Goal: Task Accomplishment & Management: Manage account settings

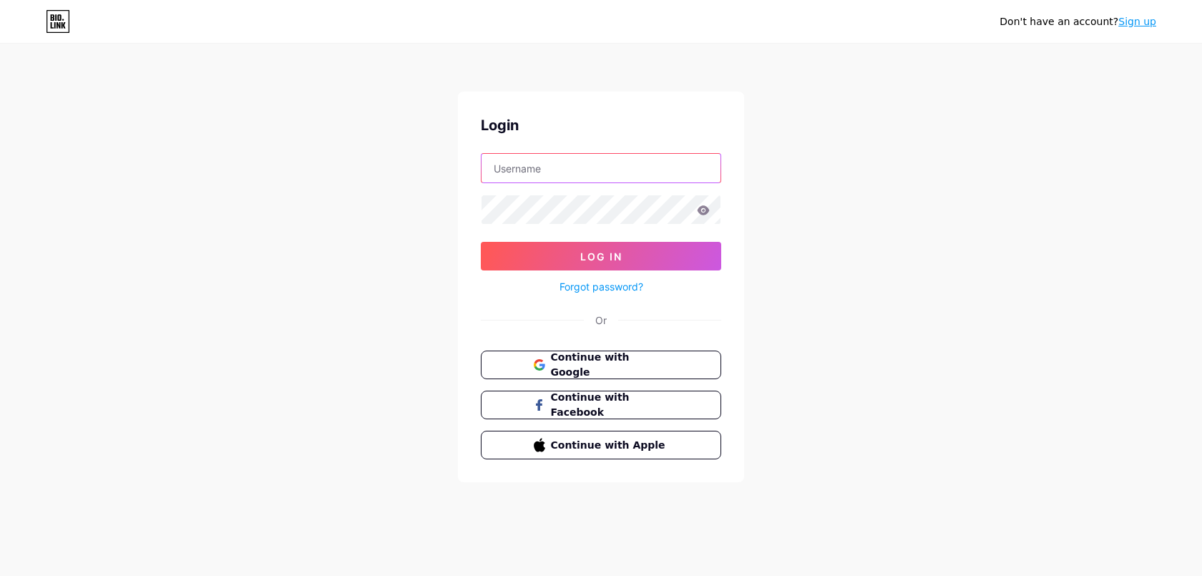
type input "[DOMAIN_NAME][EMAIL_ADDRESS][DOMAIN_NAME]"
click at [704, 212] on icon at bounding box center [703, 210] width 13 height 10
click at [706, 213] on icon at bounding box center [704, 209] width 12 height 9
type input "[DOMAIN_NAME][EMAIL_ADDRESS][DOMAIN_NAME]"
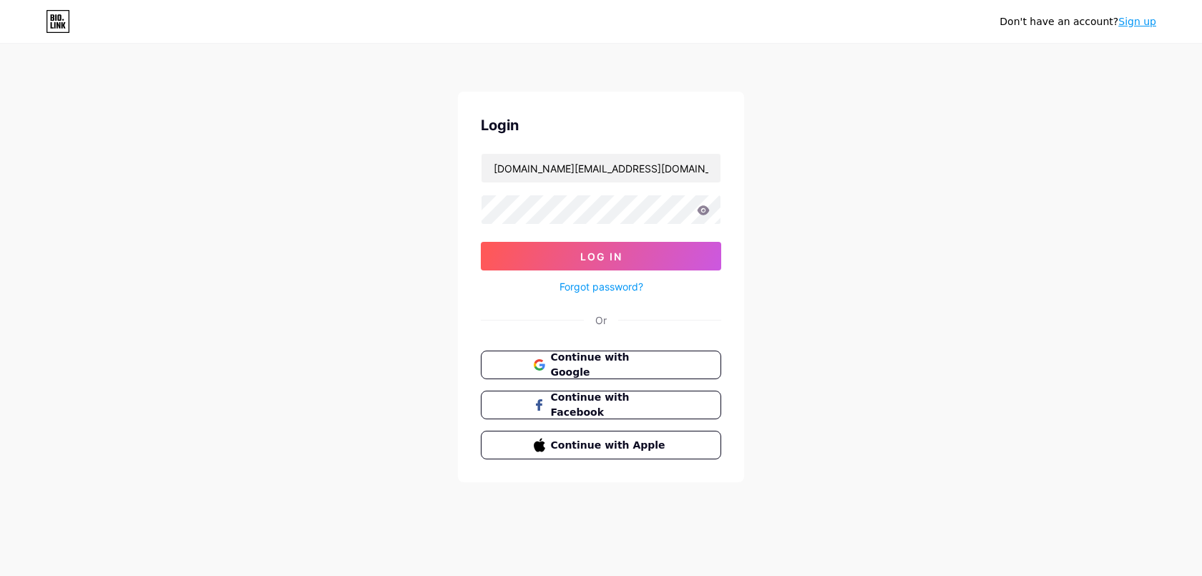
click at [704, 214] on icon at bounding box center [704, 209] width 12 height 9
